Goal: Task Accomplishment & Management: Manage account settings

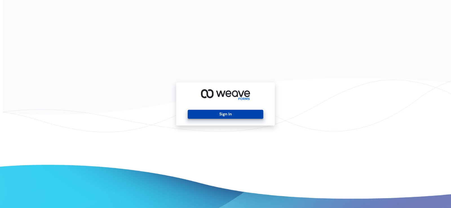
click at [217, 118] on button "Sign In" at bounding box center [225, 114] width 75 height 9
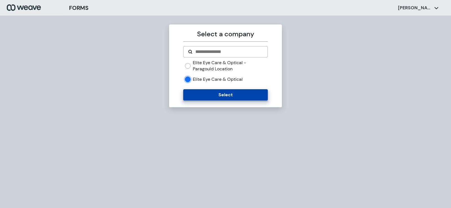
click at [197, 95] on button "Select" at bounding box center [225, 94] width 84 height 11
